Goal: Information Seeking & Learning: Check status

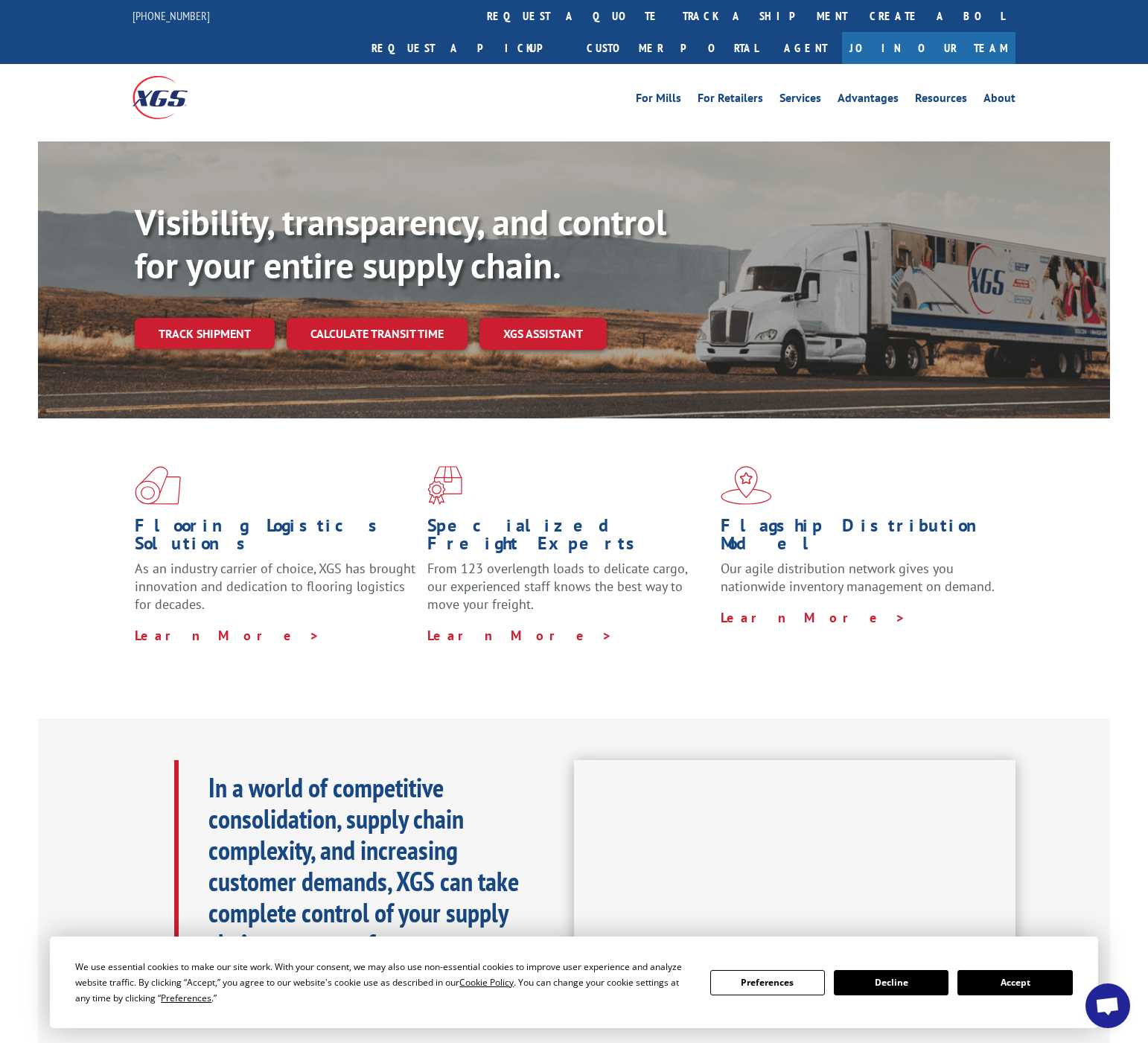
click at [516, 64] on div "For [PERSON_NAME] For Retailers Services Advantages Resources About For [PERSON…" at bounding box center [574, 96] width 883 height 66
click at [672, 21] on link "track a shipment" at bounding box center [765, 16] width 186 height 32
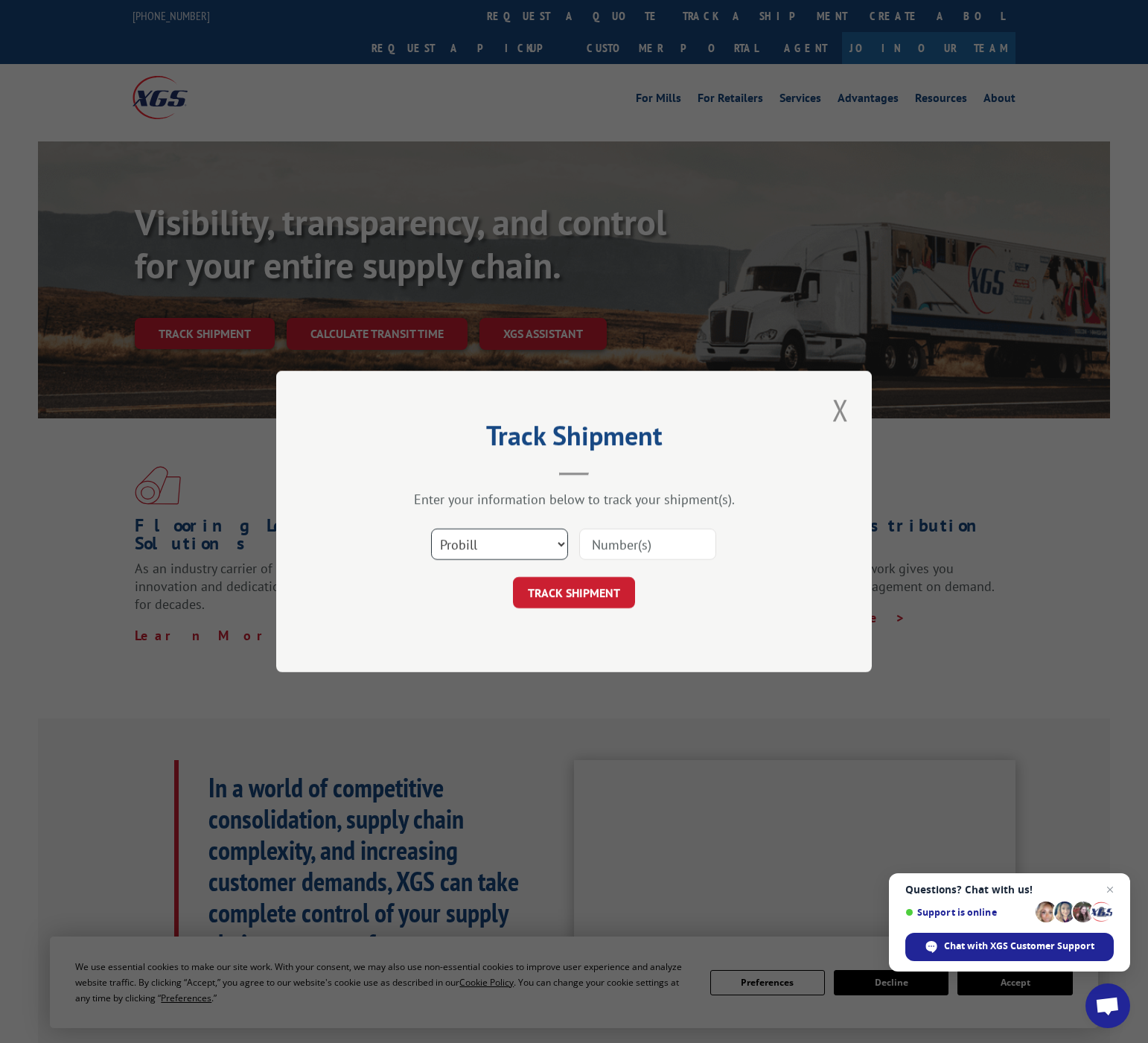
click at [482, 546] on select "Select category... Probill BOL PO" at bounding box center [500, 543] width 137 height 31
select select "bol"
click at [431, 528] on select "Select category... Probill BOL PO" at bounding box center [500, 543] width 137 height 31
click at [637, 554] on input at bounding box center [648, 543] width 137 height 31
paste input "4918229"
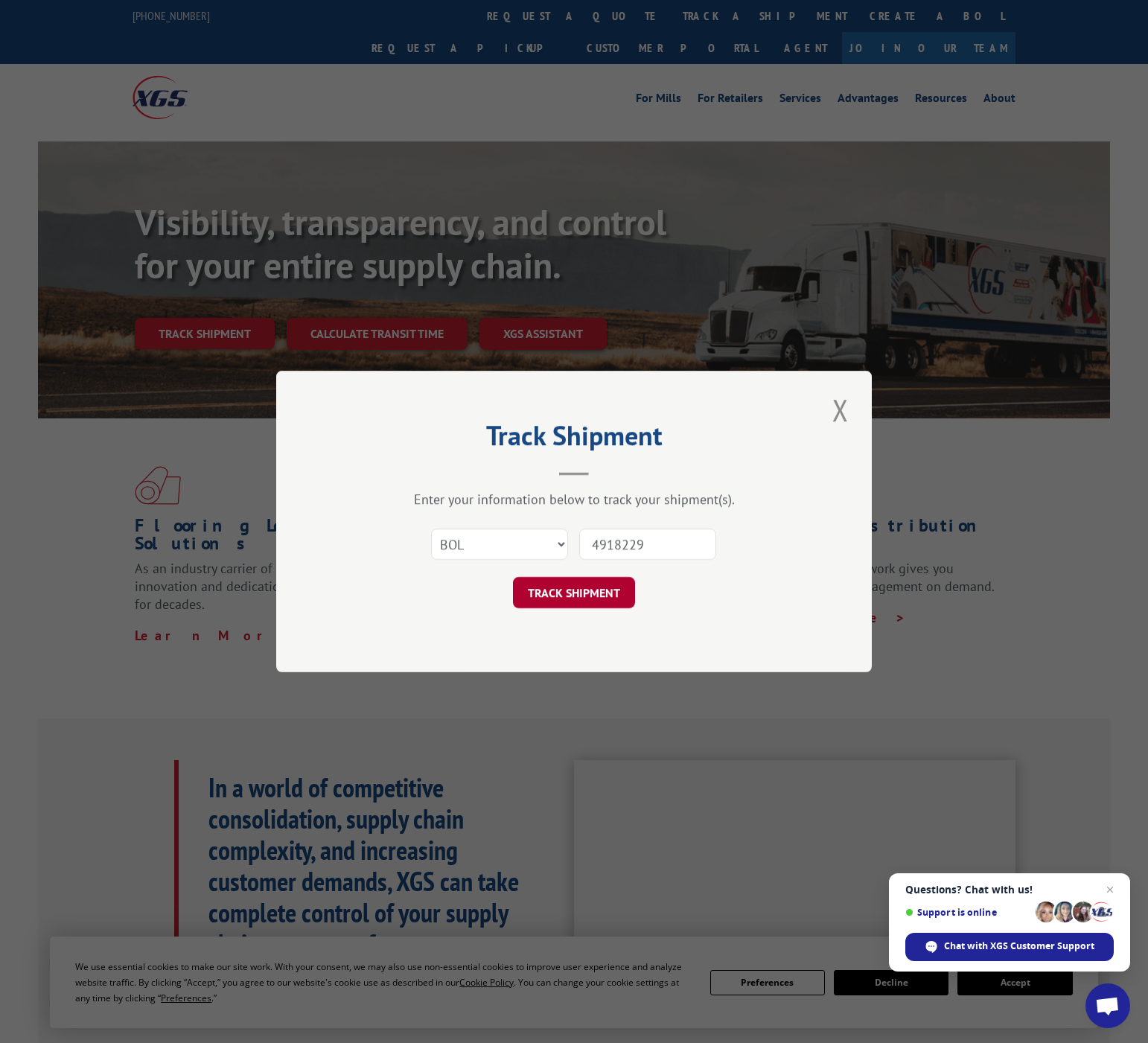
type input "4918229"
click at [596, 599] on button "TRACK SHIPMENT" at bounding box center [574, 592] width 122 height 31
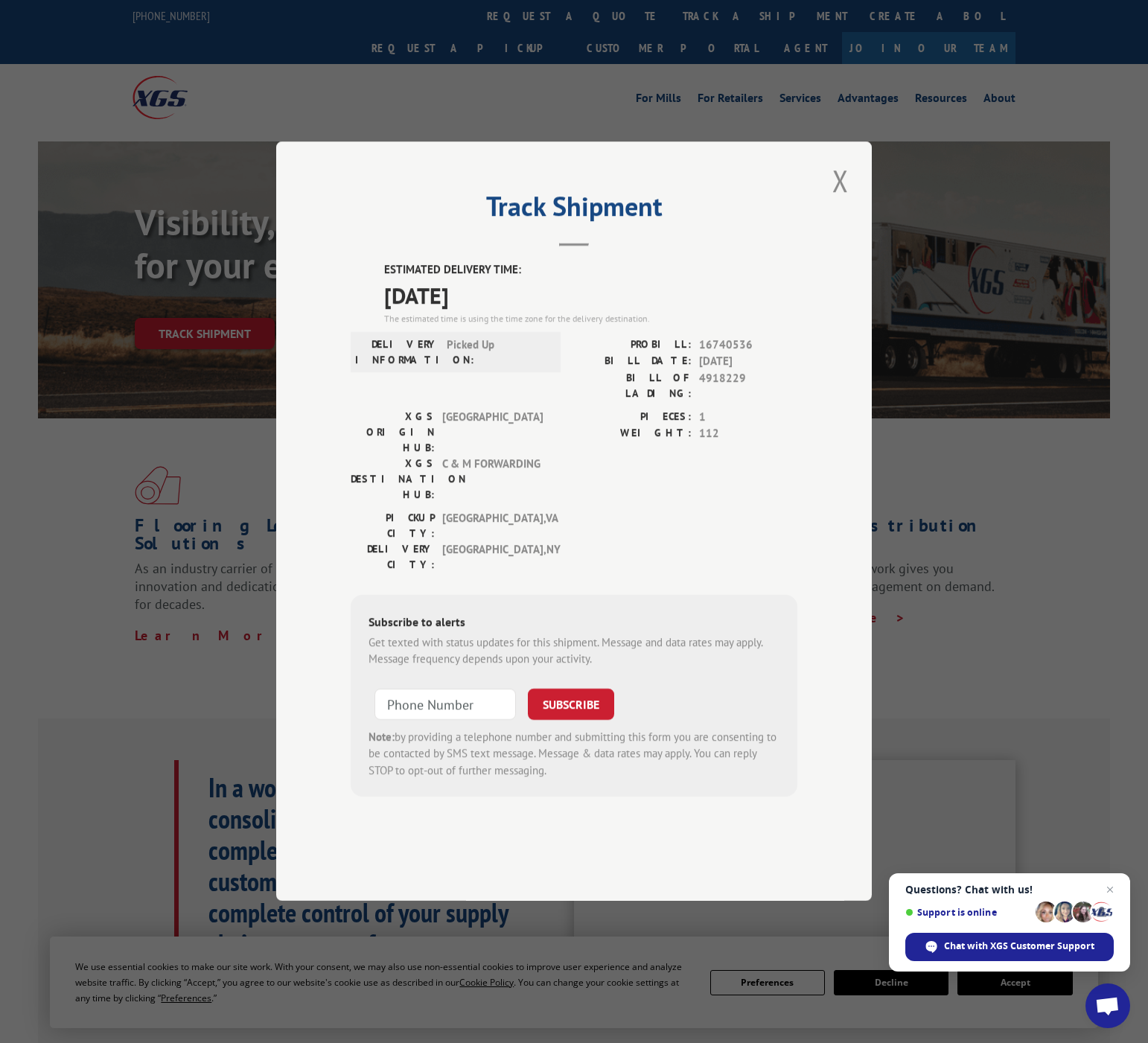
click at [633, 215] on div "Track Shipment ESTIMATED DELIVERY TIME: 08/18/2025 The estimated time is using …" at bounding box center [574, 521] width 595 height 759
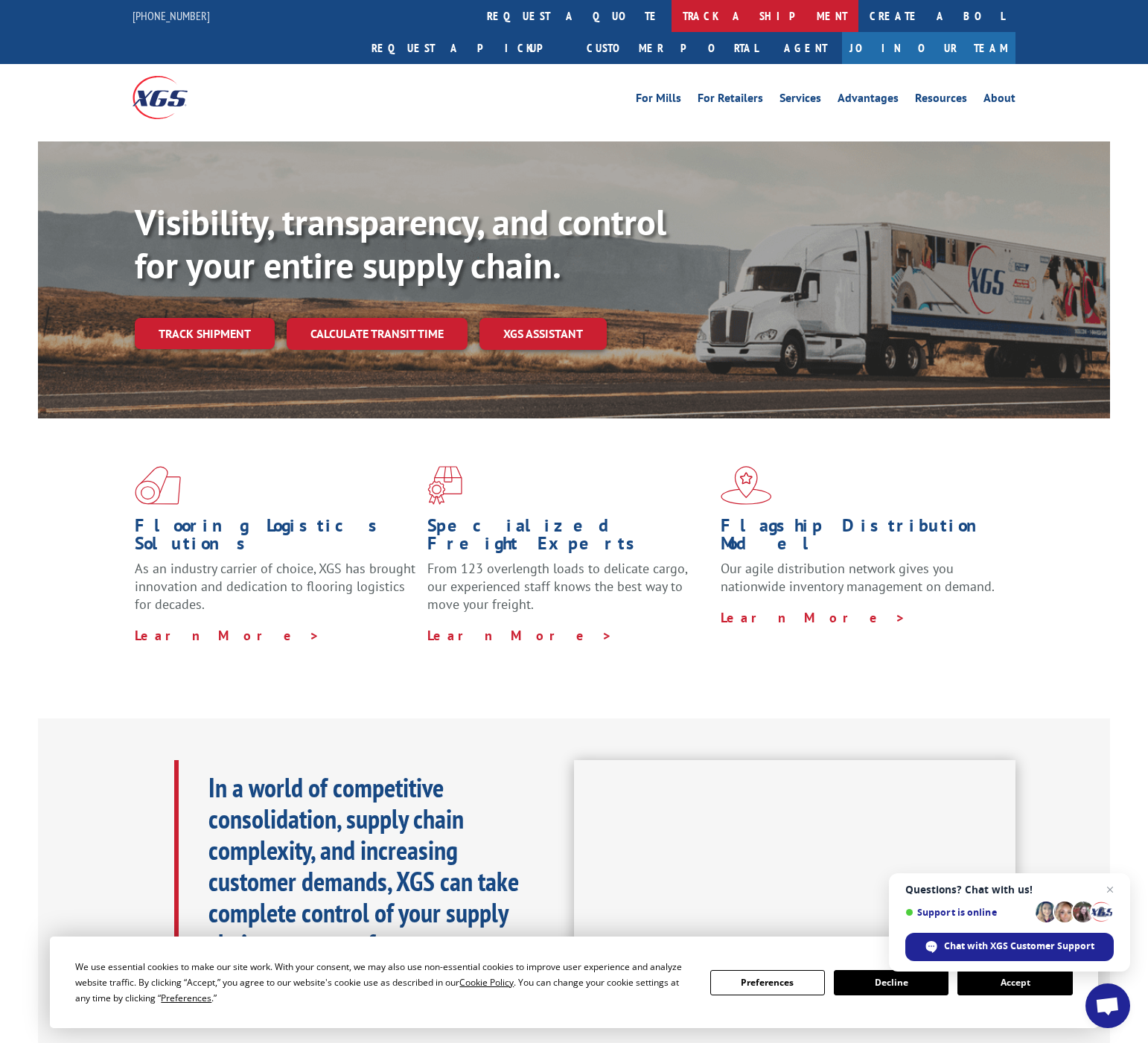
click at [672, 11] on link "track a shipment" at bounding box center [765, 16] width 186 height 32
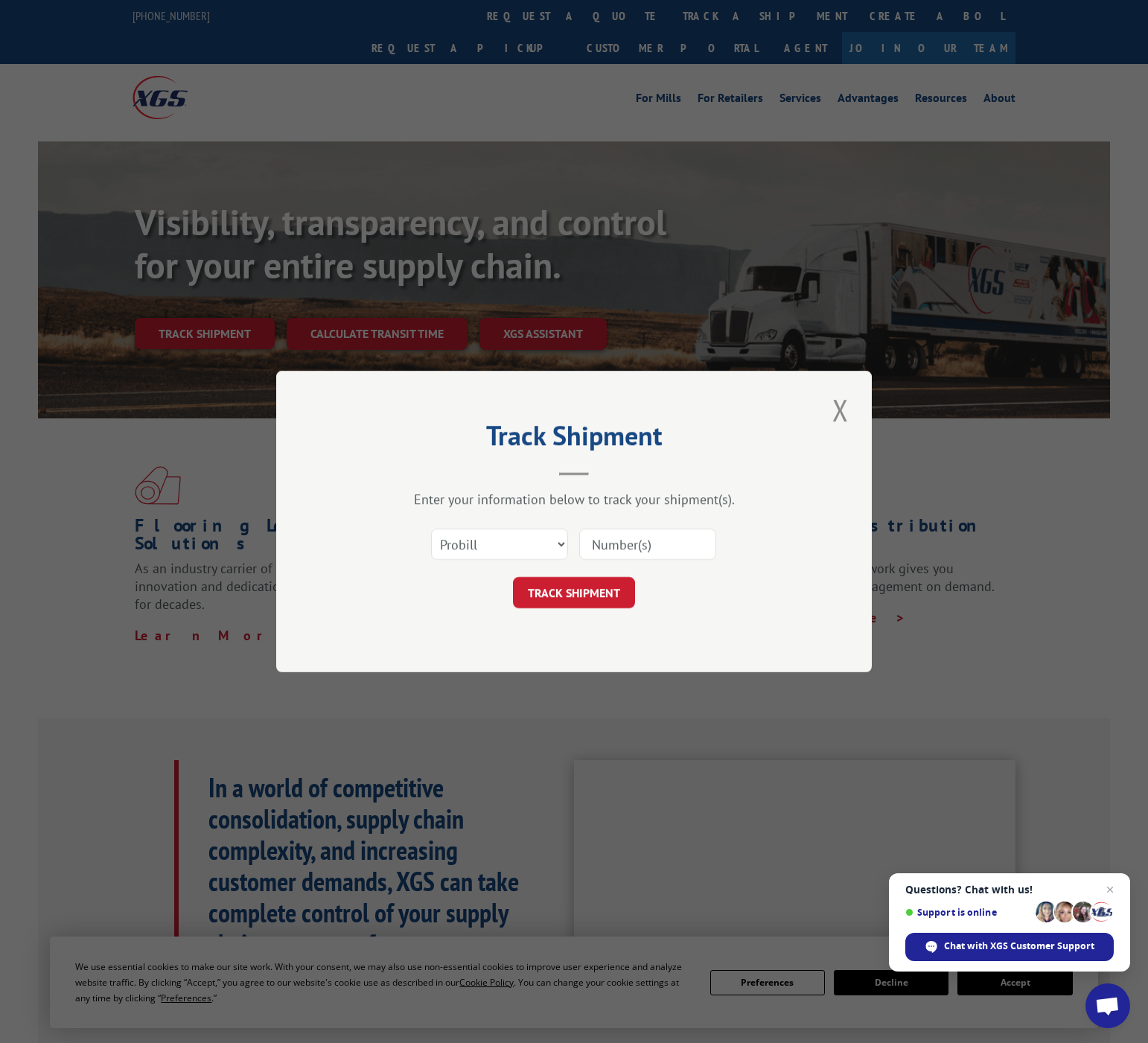
click at [532, 561] on div "Select category... Probill BOL PO" at bounding box center [500, 543] width 135 height 34
click at [531, 554] on select "Select category... Probill BOL PO" at bounding box center [500, 543] width 137 height 31
select select "bol"
click at [431, 528] on select "Select category... Probill BOL PO" at bounding box center [500, 543] width 137 height 31
click at [629, 523] on div "Select category... Probill BOL PO" at bounding box center [574, 544] width 447 height 49
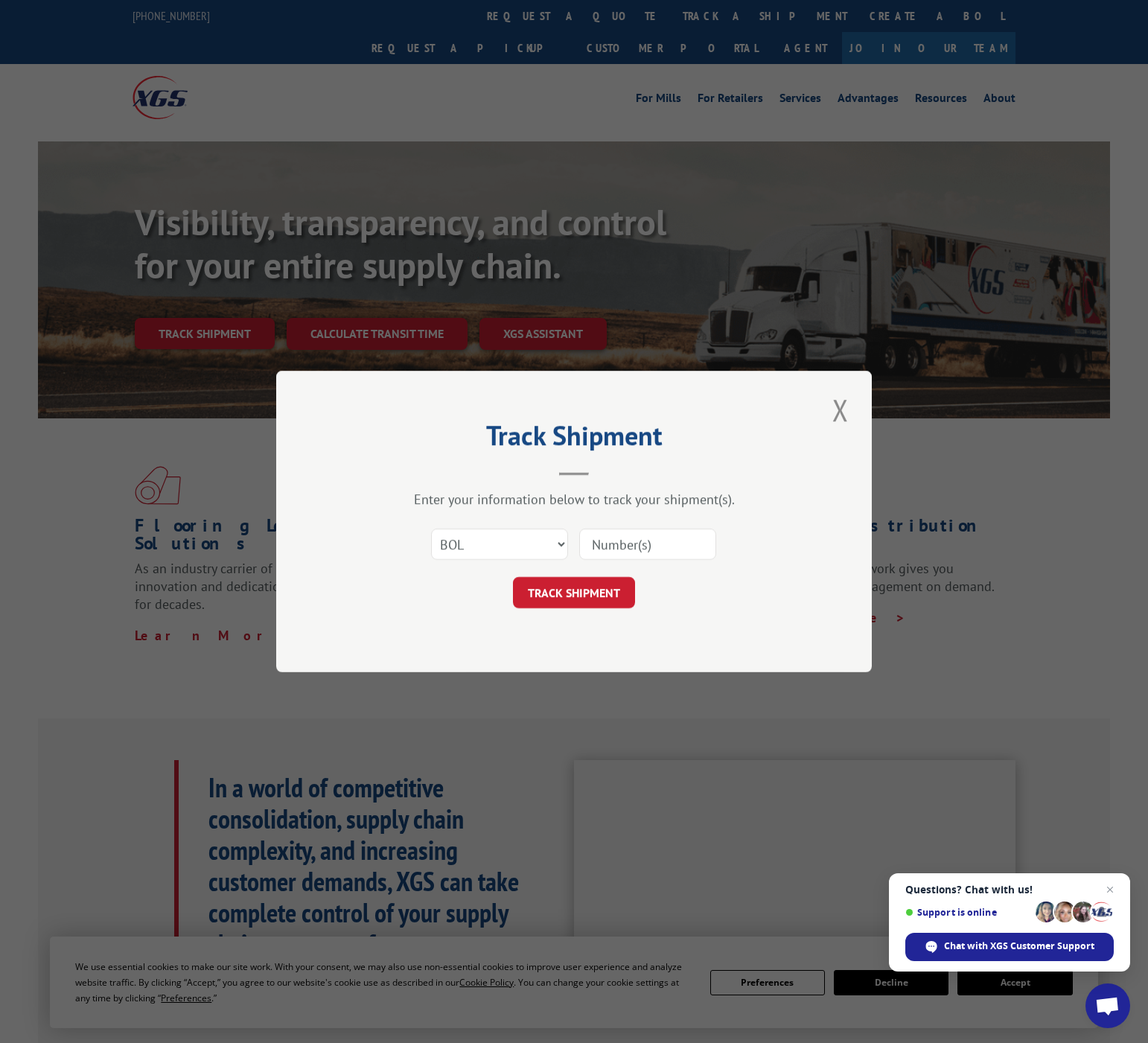
click at [630, 551] on input at bounding box center [648, 543] width 137 height 31
paste input "15983542"
type input "15983542"
click at [593, 598] on button "TRACK SHIPMENT" at bounding box center [574, 592] width 122 height 31
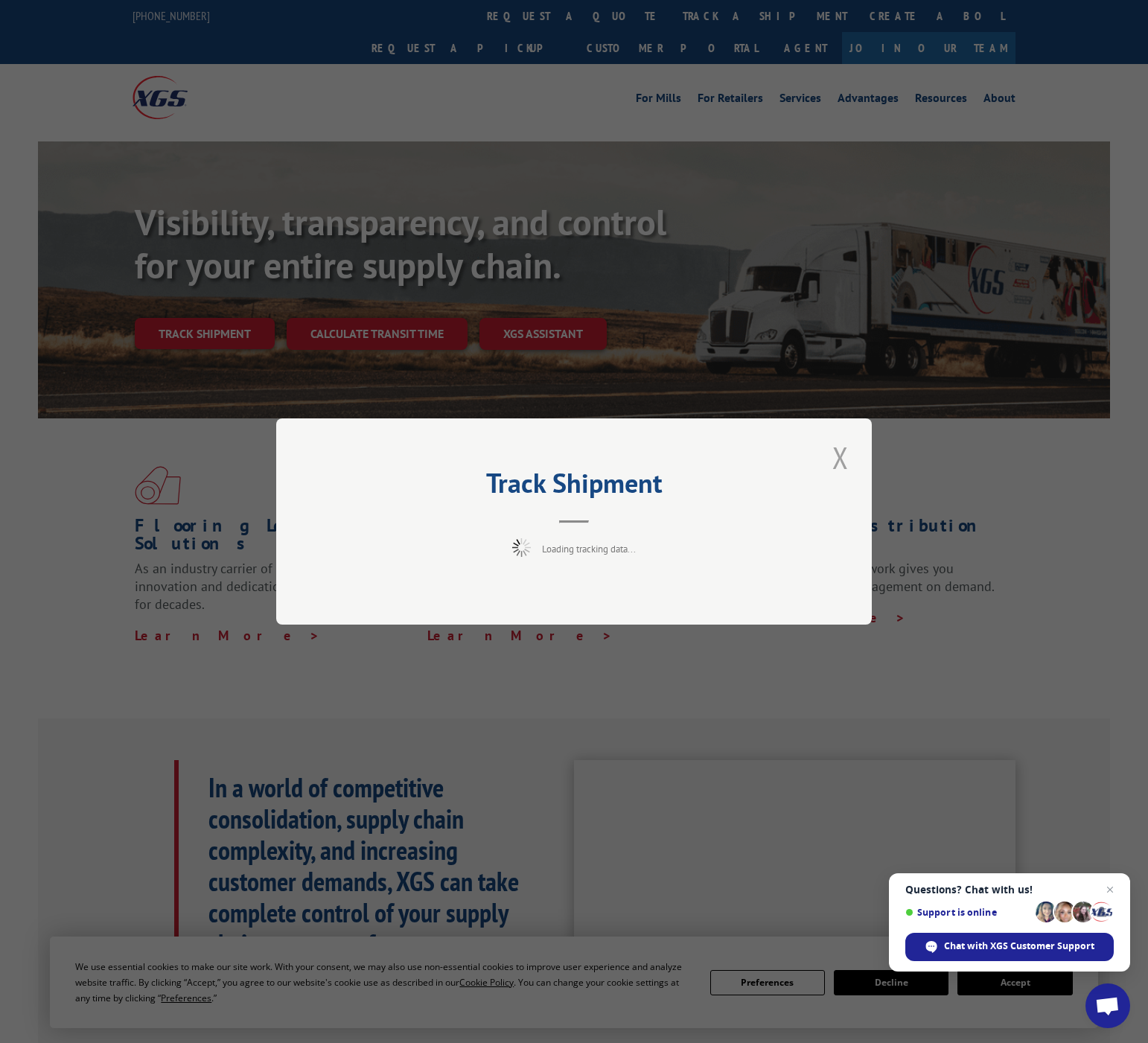
click at [838, 461] on button "Close modal" at bounding box center [840, 457] width 25 height 41
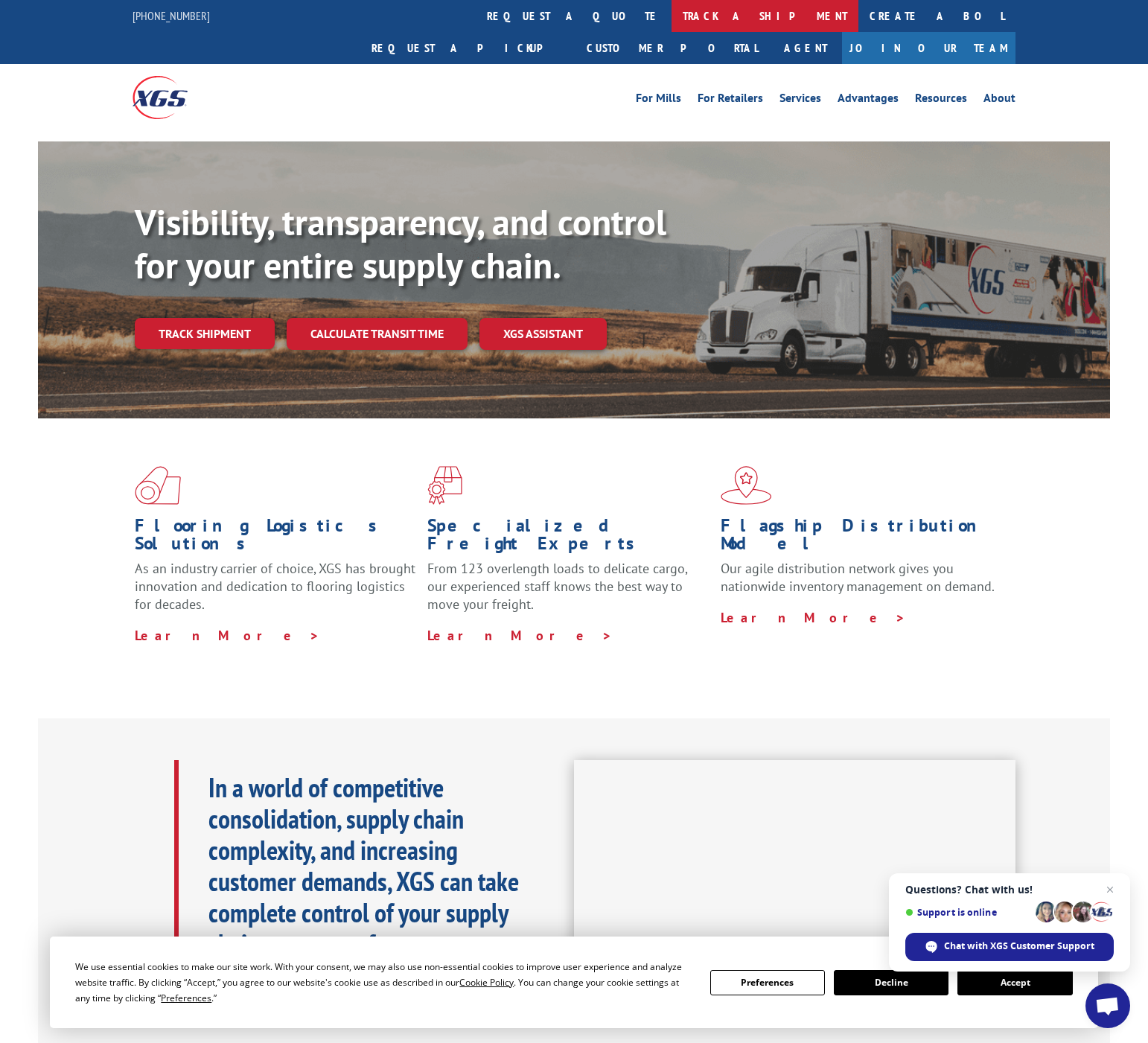
click at [672, 28] on link "track a shipment" at bounding box center [765, 16] width 186 height 32
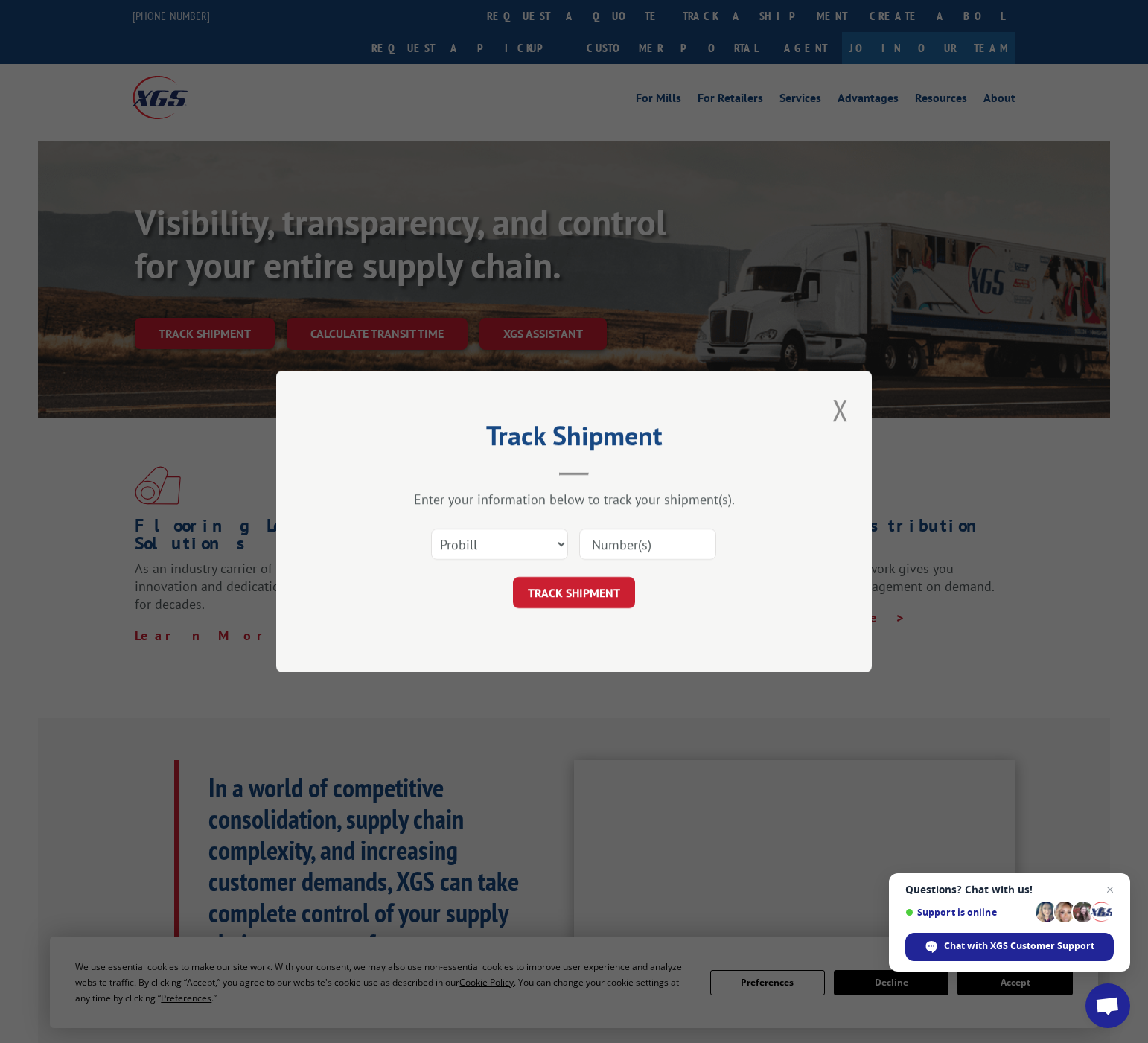
click at [614, 539] on input at bounding box center [648, 543] width 137 height 31
paste input "15983542"
type input "15983542"
click at [594, 593] on button "TRACK SHIPMENT" at bounding box center [574, 592] width 122 height 31
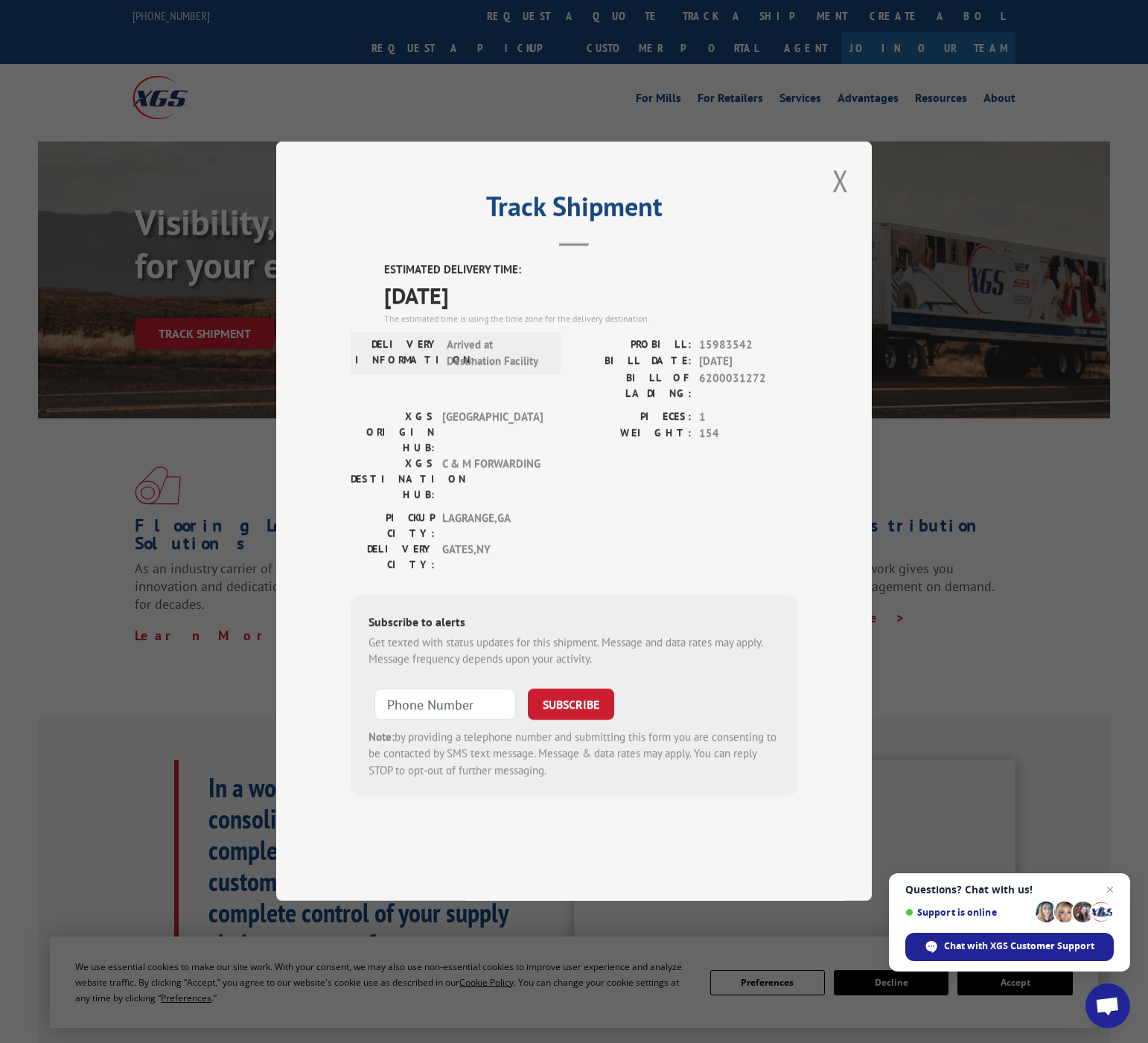
click at [548, 116] on div "Track Shipment ESTIMATED DELIVERY TIME: 08/12/2025 The estimated time is using …" at bounding box center [574, 521] width 1148 height 1043
